Goal: Navigation & Orientation: Find specific page/section

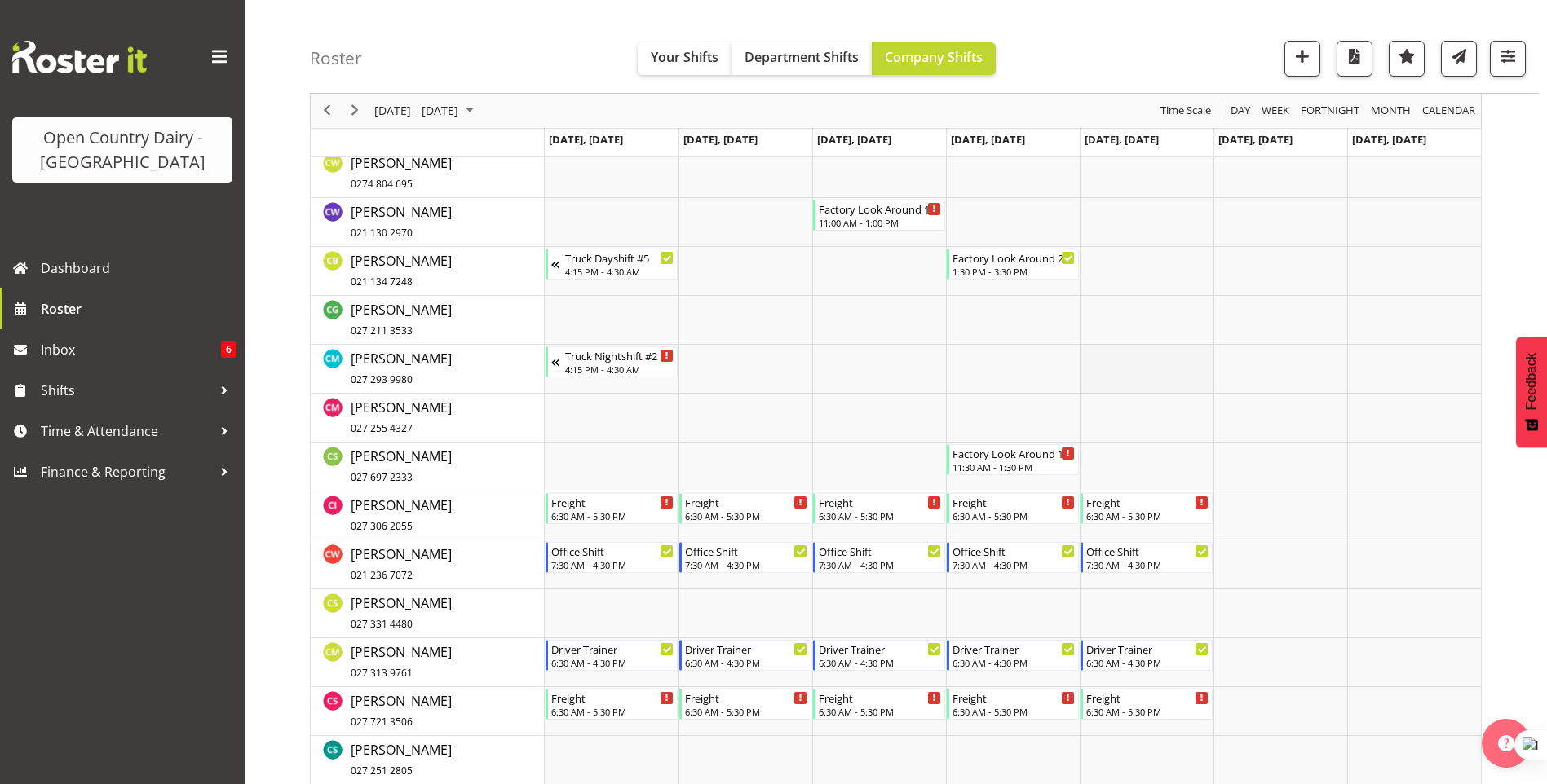
scroll to position [4888, 0]
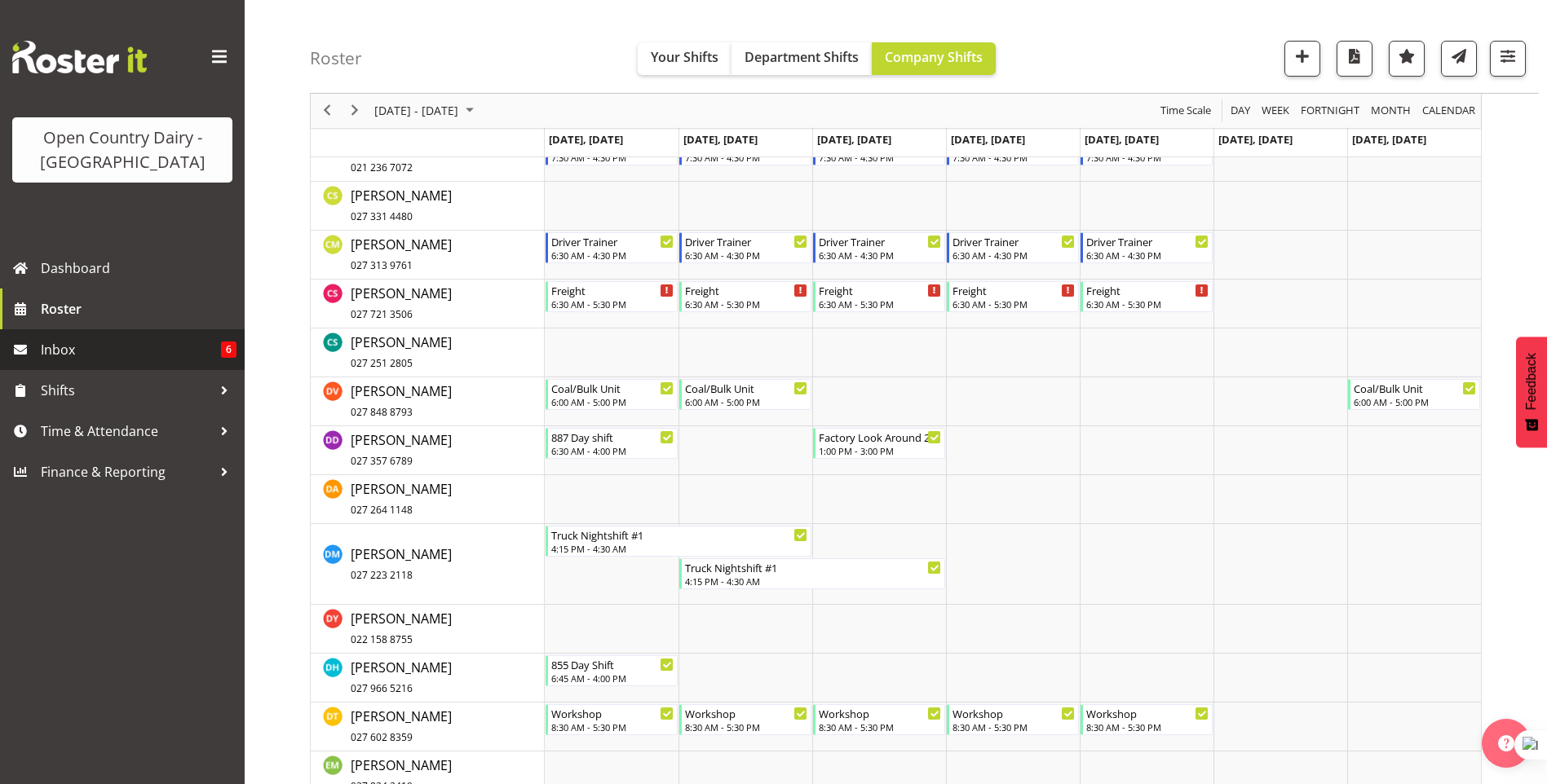
click at [63, 348] on span "Inbox" at bounding box center [130, 350] width 180 height 24
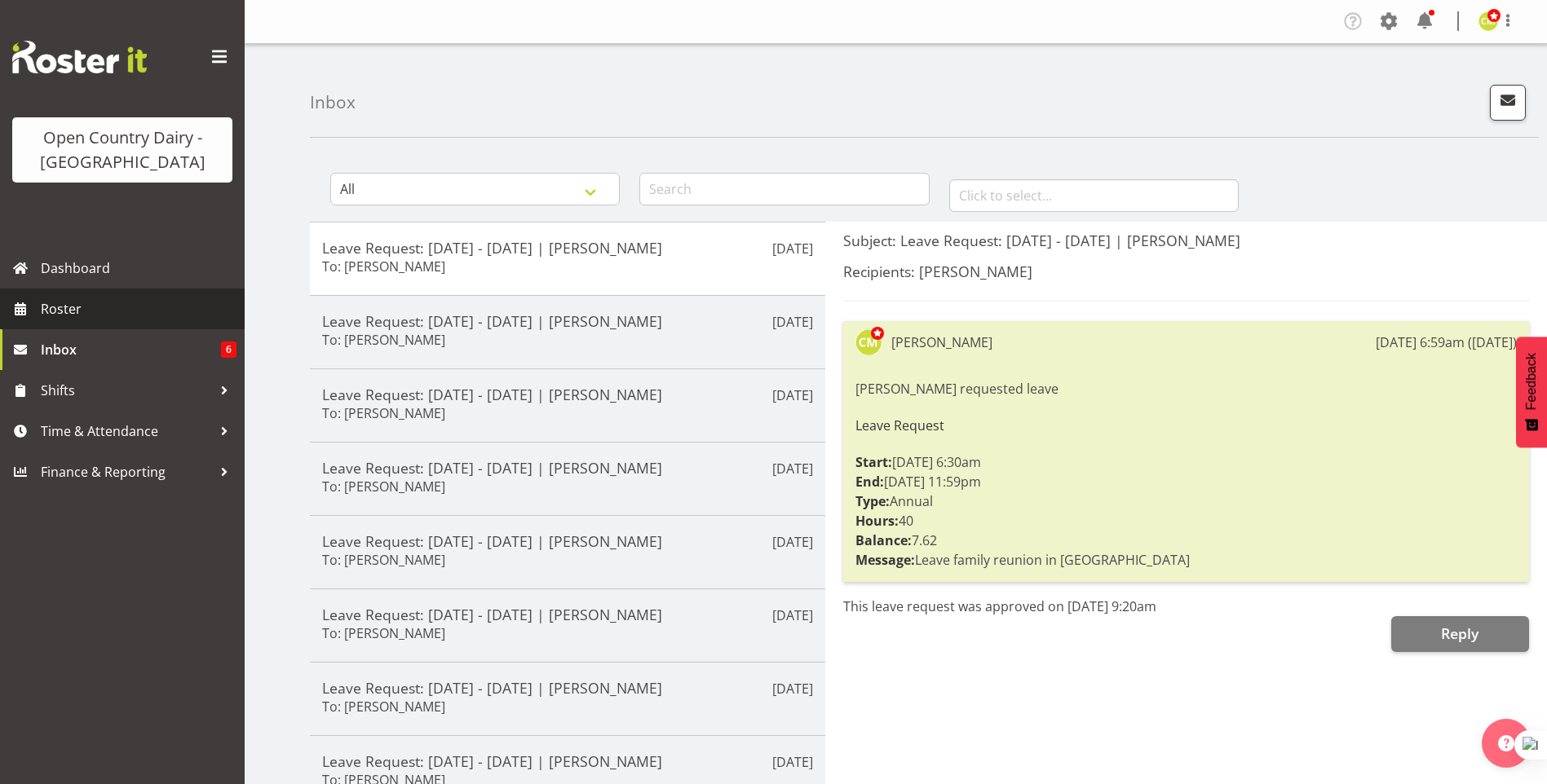
click at [64, 306] on span "Roster" at bounding box center [139, 308] width 196 height 24
